Goal: Check status: Check status

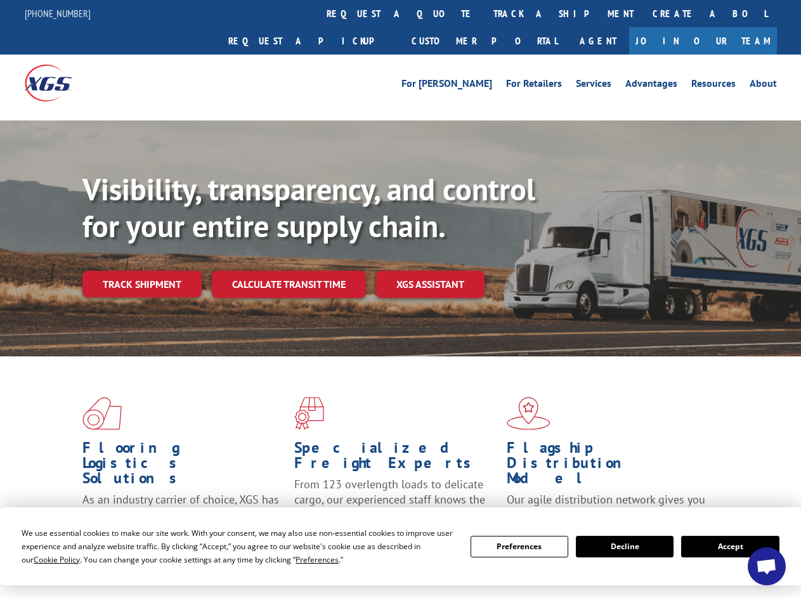
click at [400, 299] on div "Visibility, transparency, and control for your entire supply chain. Track shipm…" at bounding box center [441, 259] width 718 height 177
click at [44, 559] on span "Cookie Policy" at bounding box center [57, 559] width 46 height 11
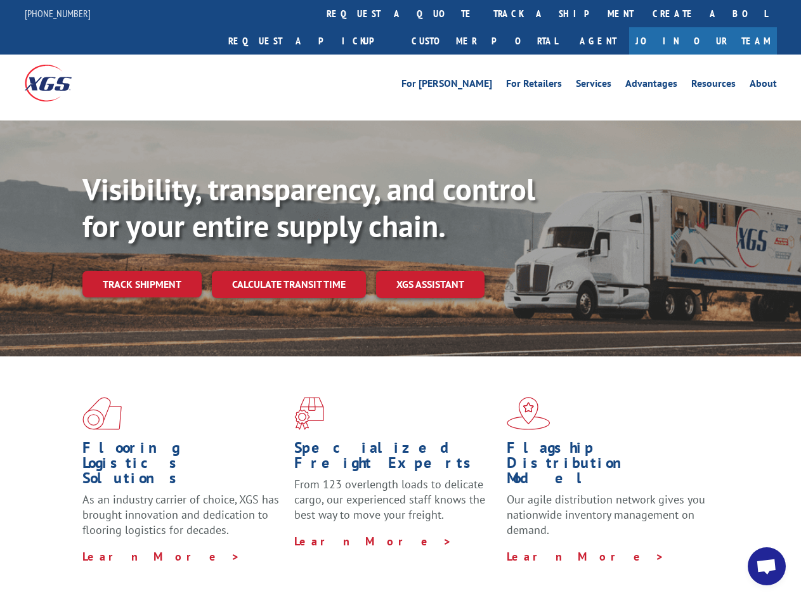
click at [305, 559] on div "Flooring Logistics Solutions As an industry carrier of choice, XGS has brought …" at bounding box center [400, 483] width 801 height 255
click at [519, 547] on div "Flooring Logistics Solutions As an industry carrier of choice, XGS has brought …" at bounding box center [400, 480] width 801 height 248
click at [624, 547] on div "Flooring Logistics Solutions As an industry carrier of choice, XGS has brought …" at bounding box center [400, 480] width 801 height 248
click at [730, 547] on div "Flooring Logistics Solutions As an industry carrier of choice, XGS has brought …" at bounding box center [400, 480] width 801 height 248
click at [400, 299] on div "Visibility, transparency, and control for your entire supply chain. Track shipm…" at bounding box center [441, 259] width 718 height 177
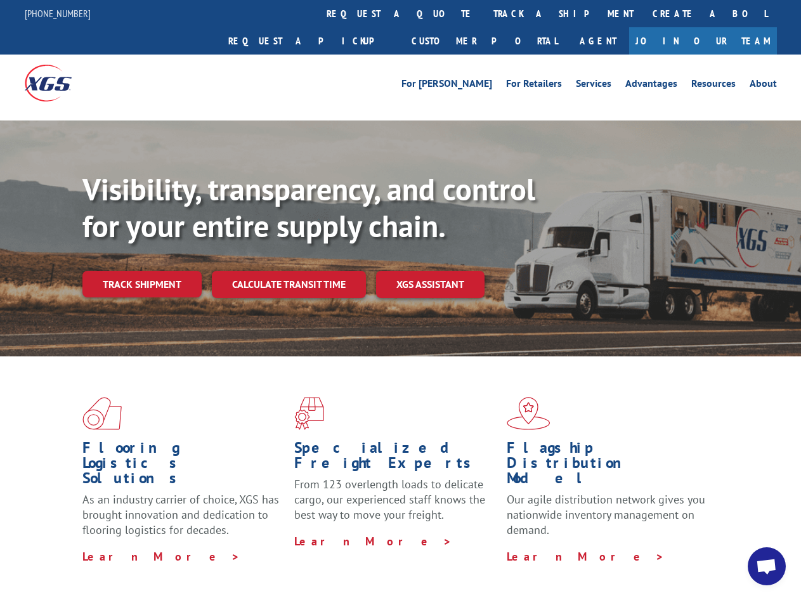
click at [484, 13] on link "track a shipment" at bounding box center [563, 13] width 159 height 27
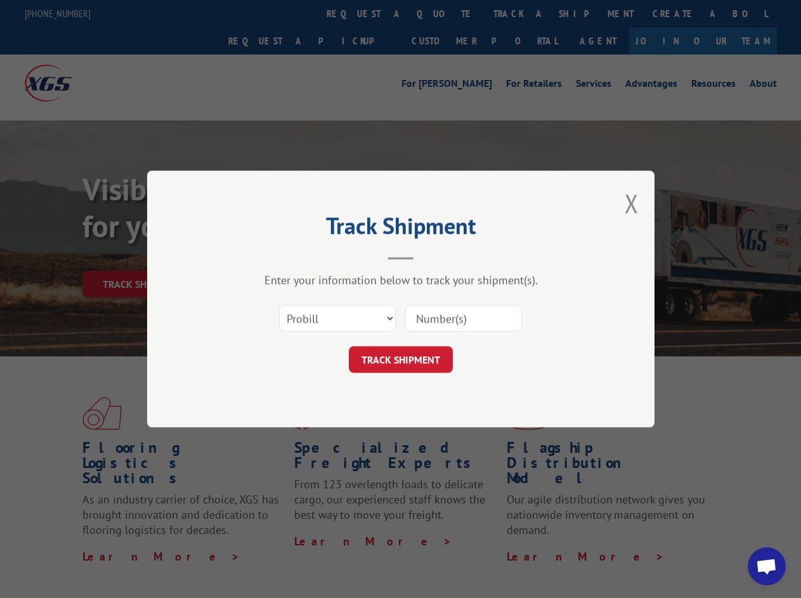
click at [443, 13] on div "Track Shipment Enter your information below to track your shipment(s). Select c…" at bounding box center [400, 299] width 801 height 598
click at [522, 13] on div "Track Shipment Enter your information below to track your shipment(s). Select c…" at bounding box center [400, 299] width 801 height 598
